Goal: Information Seeking & Learning: Learn about a topic

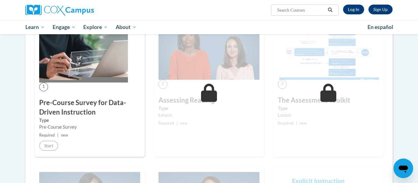
scroll to position [133, 0]
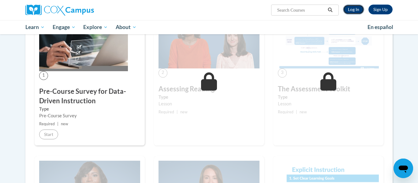
click at [354, 13] on link "Log In" at bounding box center [353, 10] width 21 height 10
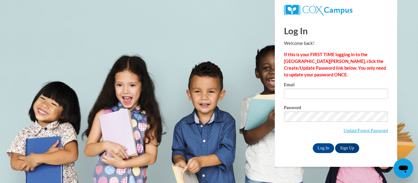
type input "[EMAIL_ADDRESS][DOMAIN_NAME]"
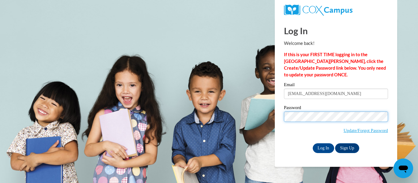
click at [313, 144] on input "Log In" at bounding box center [323, 149] width 21 height 10
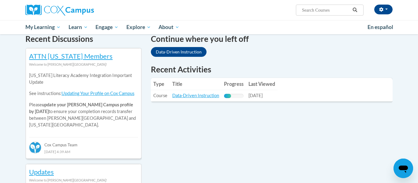
scroll to position [192, 0]
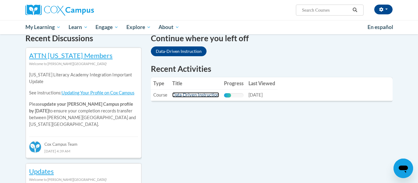
click at [188, 95] on link "Data-Driven Instruction" at bounding box center [195, 94] width 47 height 5
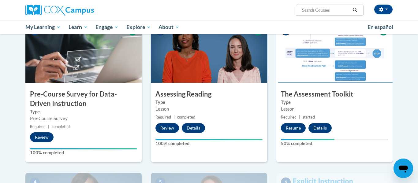
scroll to position [138, 0]
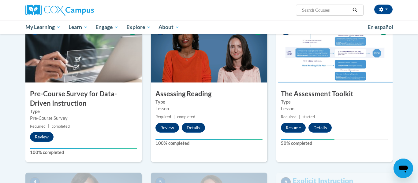
click at [185, 73] on img at bounding box center [209, 51] width 116 height 61
click at [167, 126] on button "Review" at bounding box center [168, 128] width 24 height 10
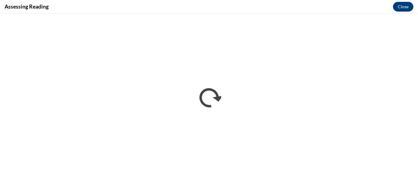
scroll to position [0, 0]
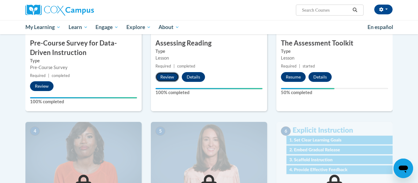
click at [170, 80] on button "Review" at bounding box center [168, 77] width 24 height 10
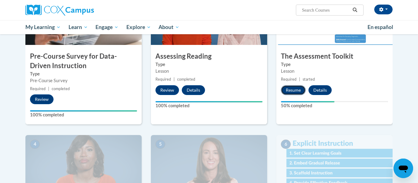
click at [289, 91] on button "Resume" at bounding box center [293, 90] width 25 height 10
